Goal: Task Accomplishment & Management: Use online tool/utility

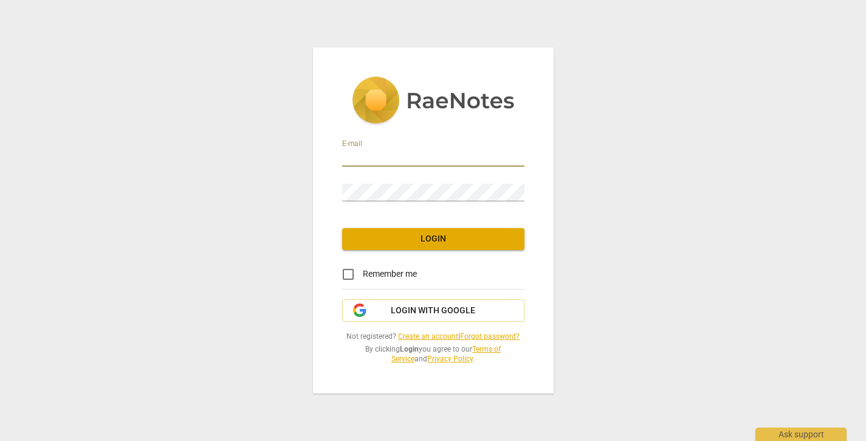
click at [420, 150] on input "email" at bounding box center [433, 158] width 182 height 18
type input "[EMAIL_ADDRESS][PERSON_NAME][DOMAIN_NAME]"
click at [439, 237] on span "Login" at bounding box center [433, 239] width 163 height 12
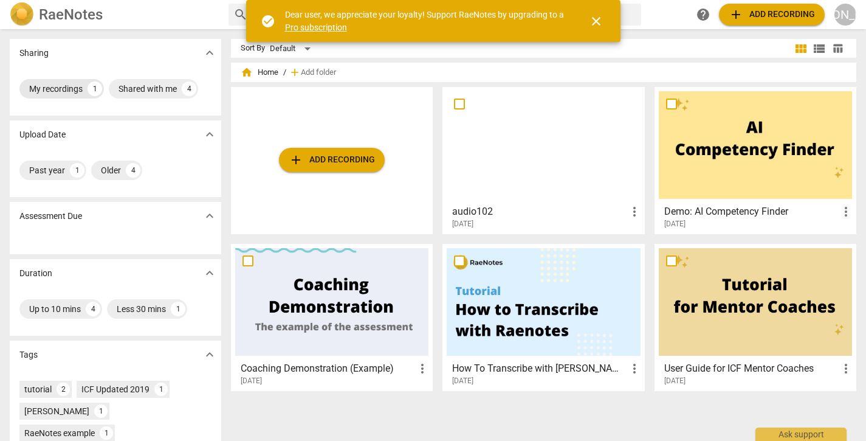
click at [72, 92] on div "My recordings" at bounding box center [55, 89] width 53 height 12
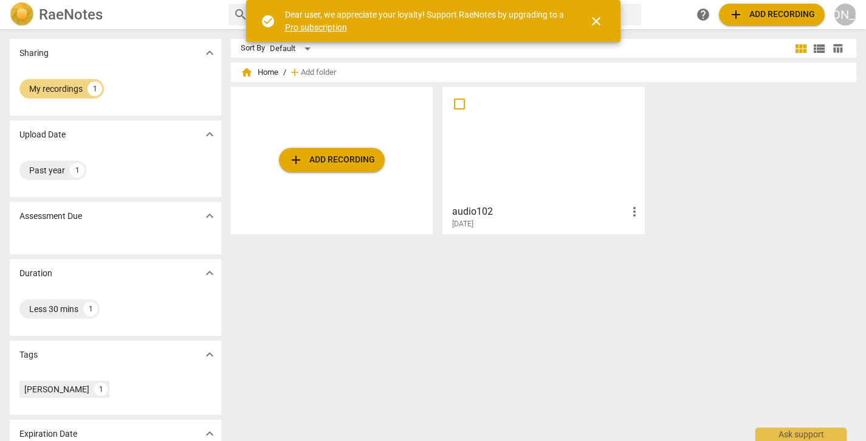
click at [531, 168] on div at bounding box center [543, 145] width 193 height 108
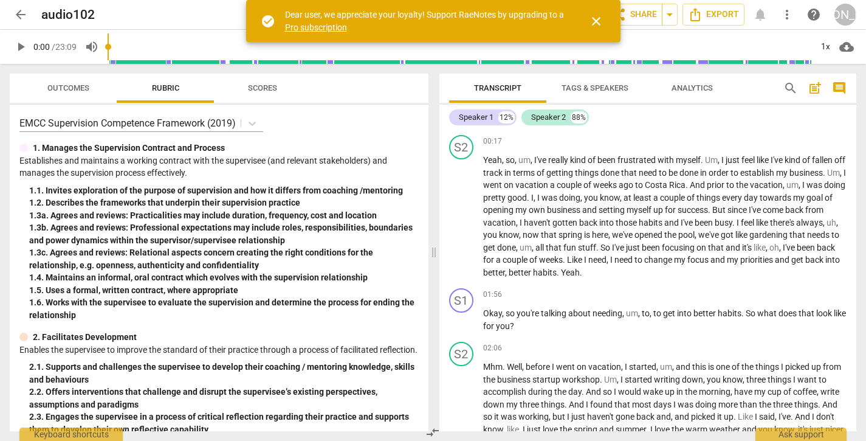
scroll to position [162, 0]
